Goal: Find specific page/section: Find specific page/section

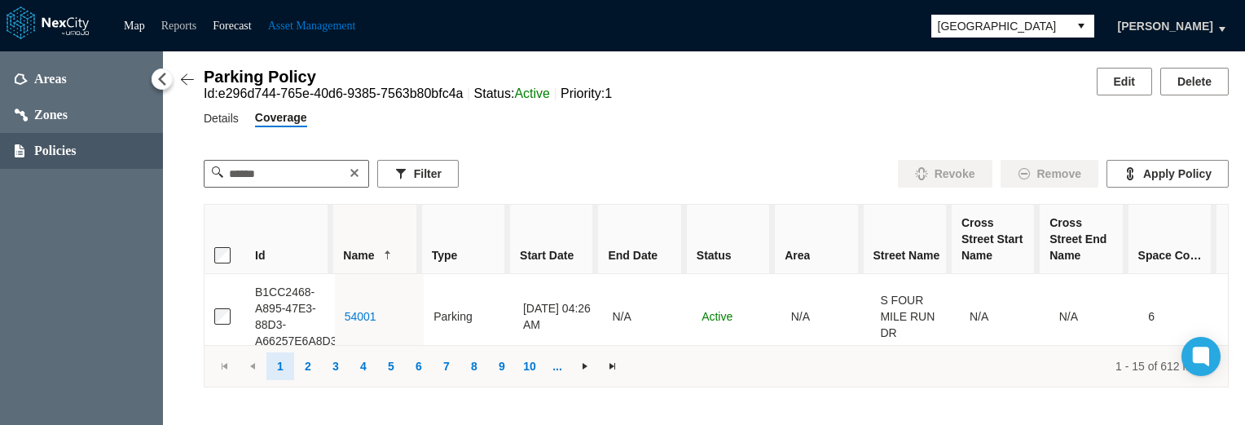
click at [189, 25] on link "Reports" at bounding box center [179, 26] width 36 height 12
